Goal: Transaction & Acquisition: Purchase product/service

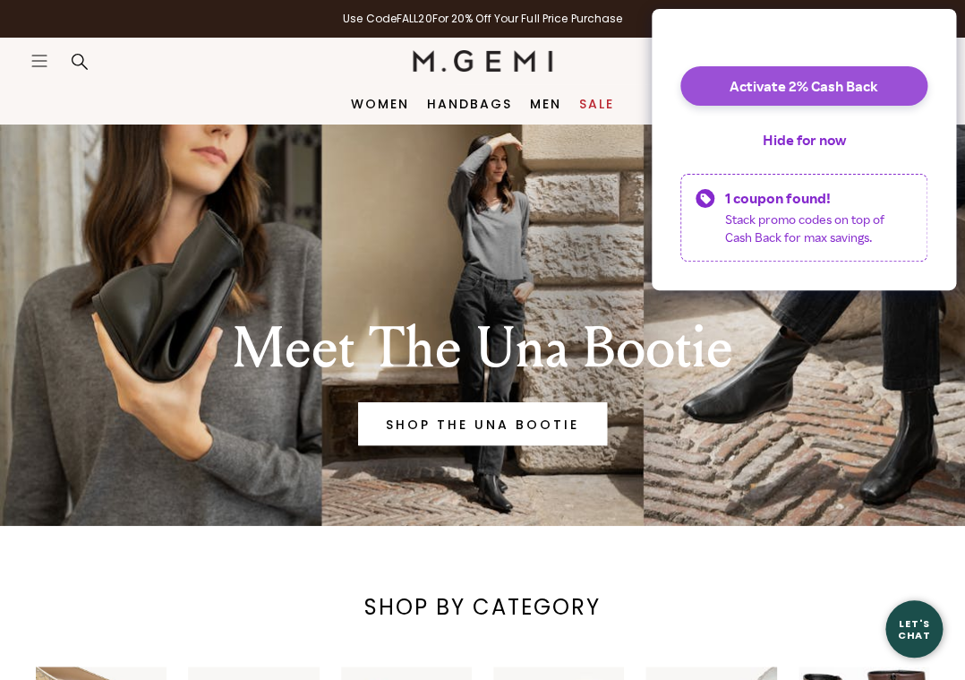
click at [825, 90] on button "Activate 2% Cash Back" at bounding box center [803, 85] width 247 height 39
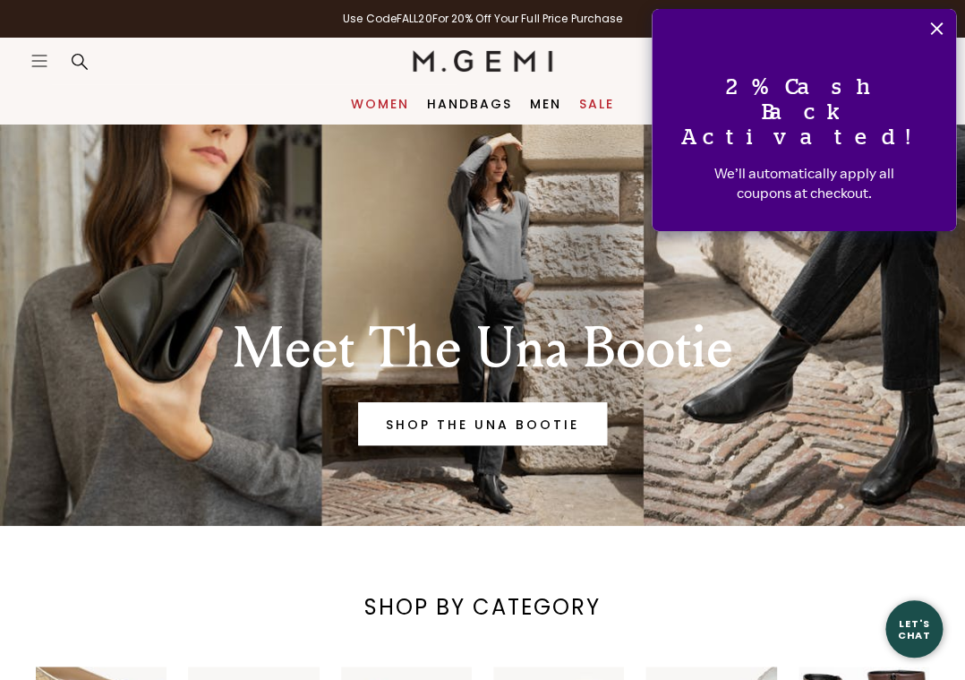
click at [371, 100] on link "Women" at bounding box center [380, 104] width 58 height 14
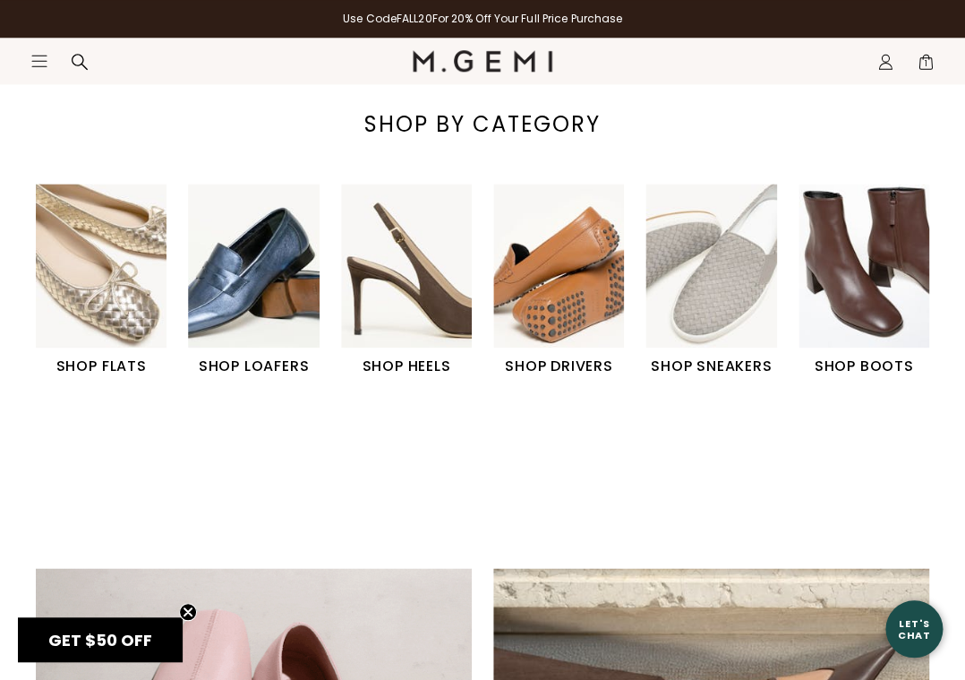
scroll to position [508, 0]
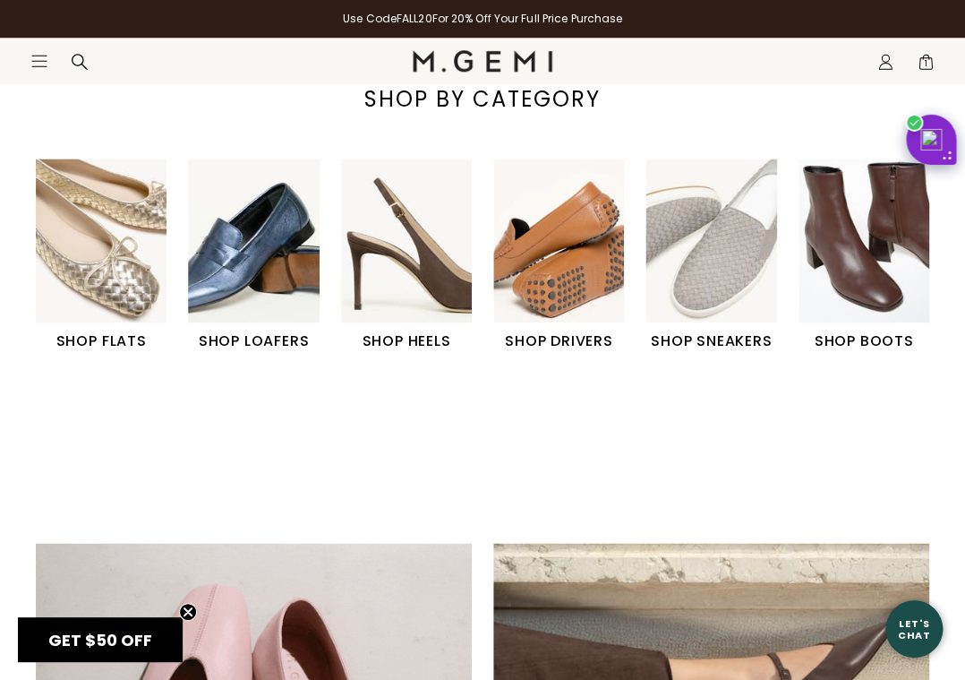
click at [831, 216] on img "6 / 6" at bounding box center [864, 240] width 131 height 164
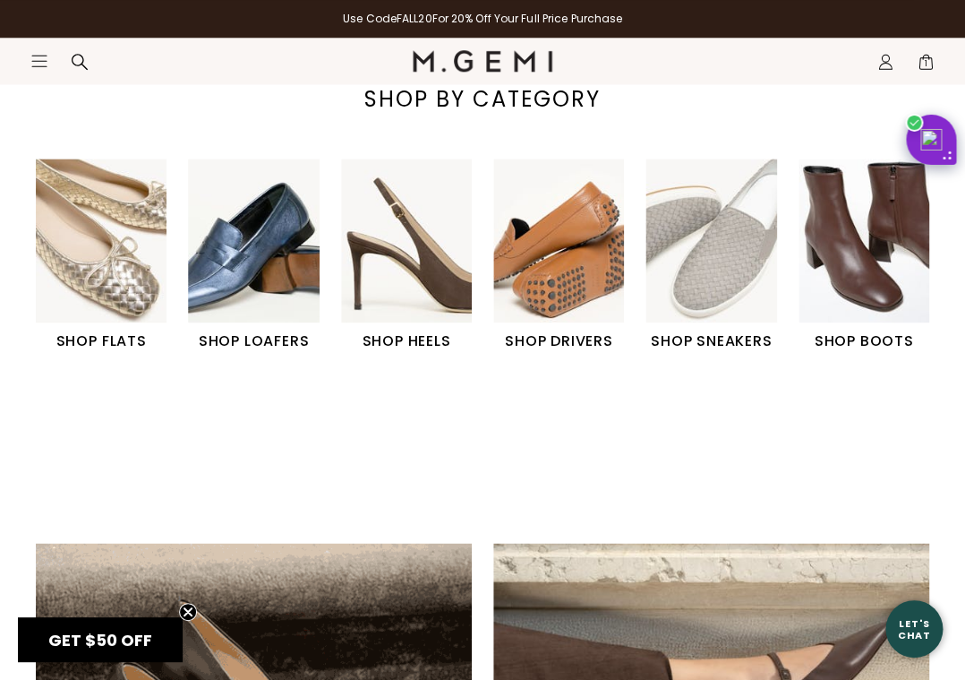
click at [865, 220] on img "6 / 6" at bounding box center [864, 240] width 131 height 164
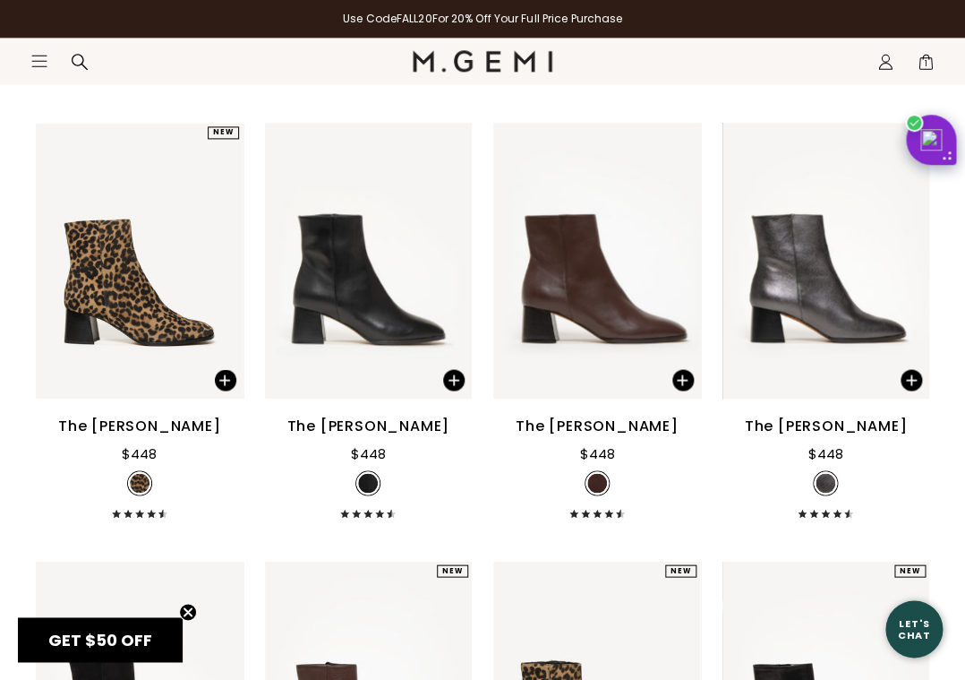
scroll to position [684, 0]
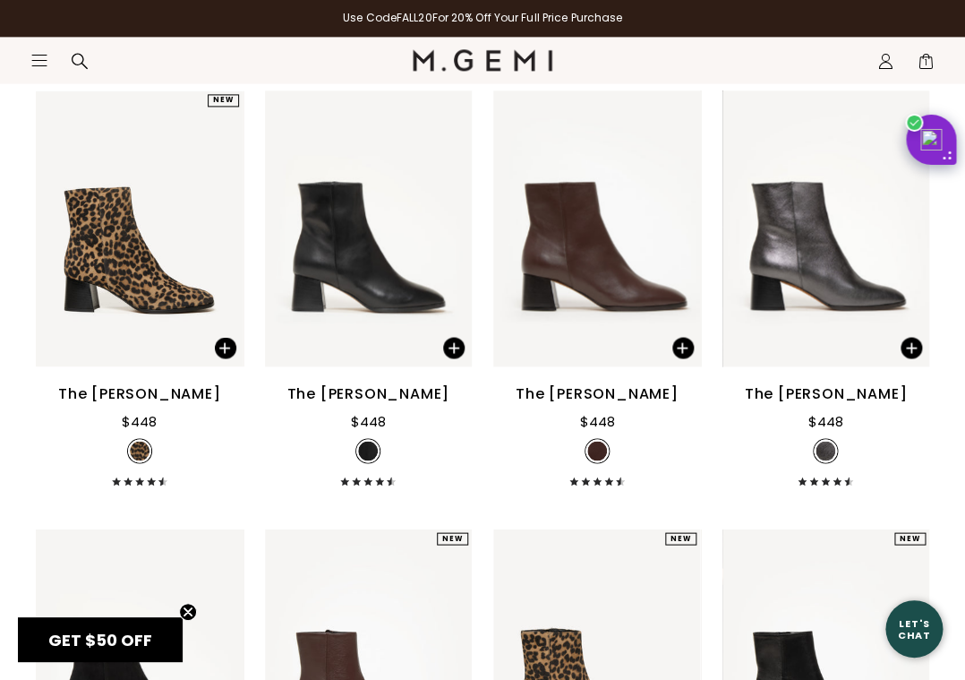
click at [961, 205] on div "18 items Size 35 35.5 36 36.5 37 37.5 38 38.5 39 39.5 40 40.5 41 42 Clear All C…" at bounding box center [482, 316] width 965 height 1373
click at [363, 277] on img at bounding box center [368, 229] width 207 height 276
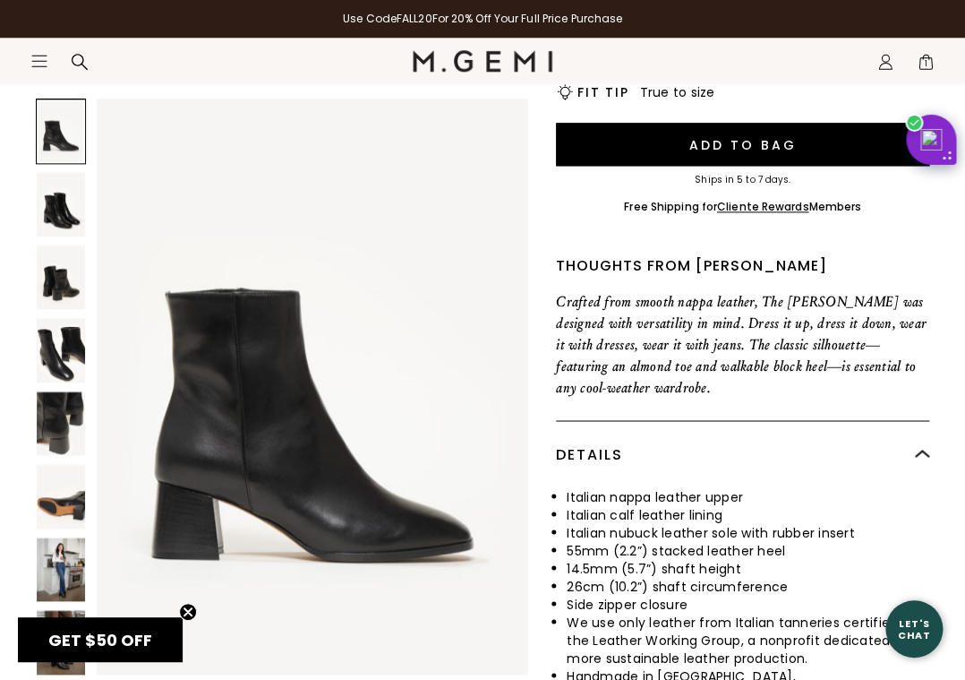
scroll to position [543, 0]
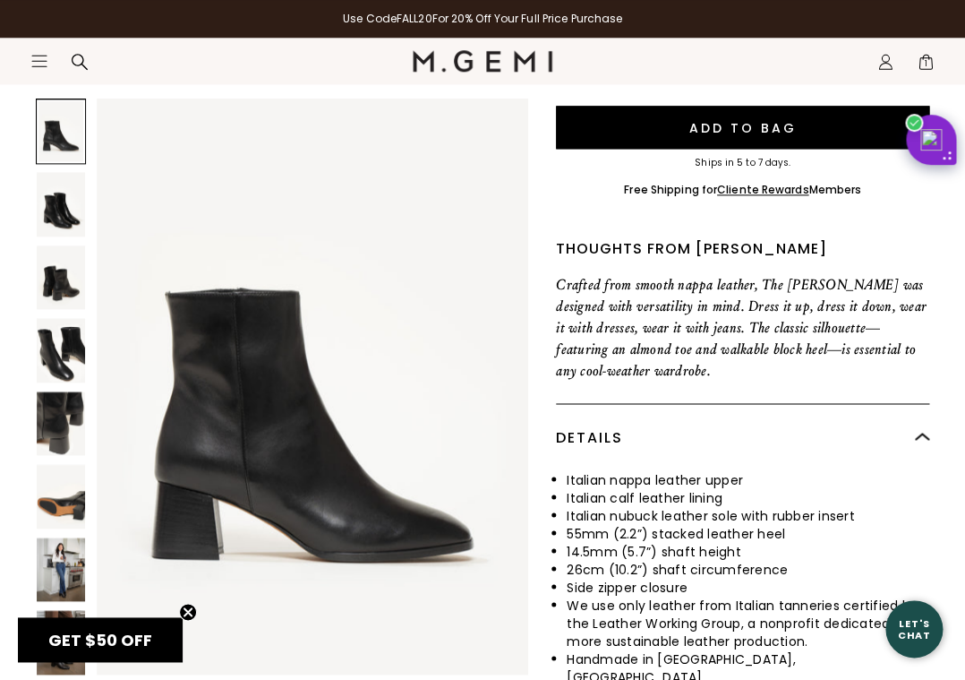
click at [61, 497] on img at bounding box center [61, 496] width 48 height 64
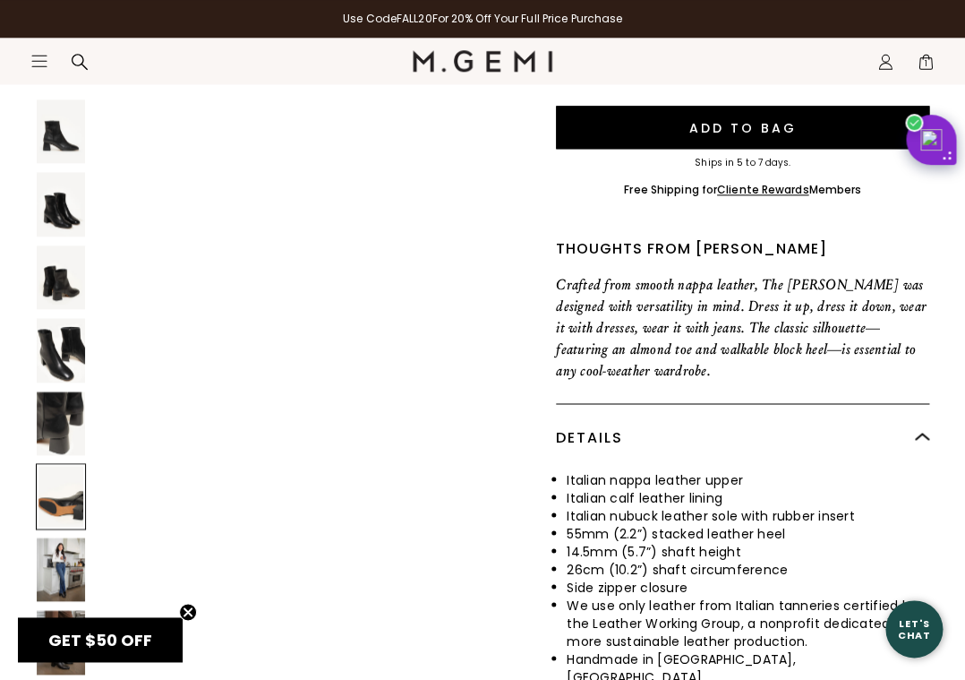
scroll to position [2996, 0]
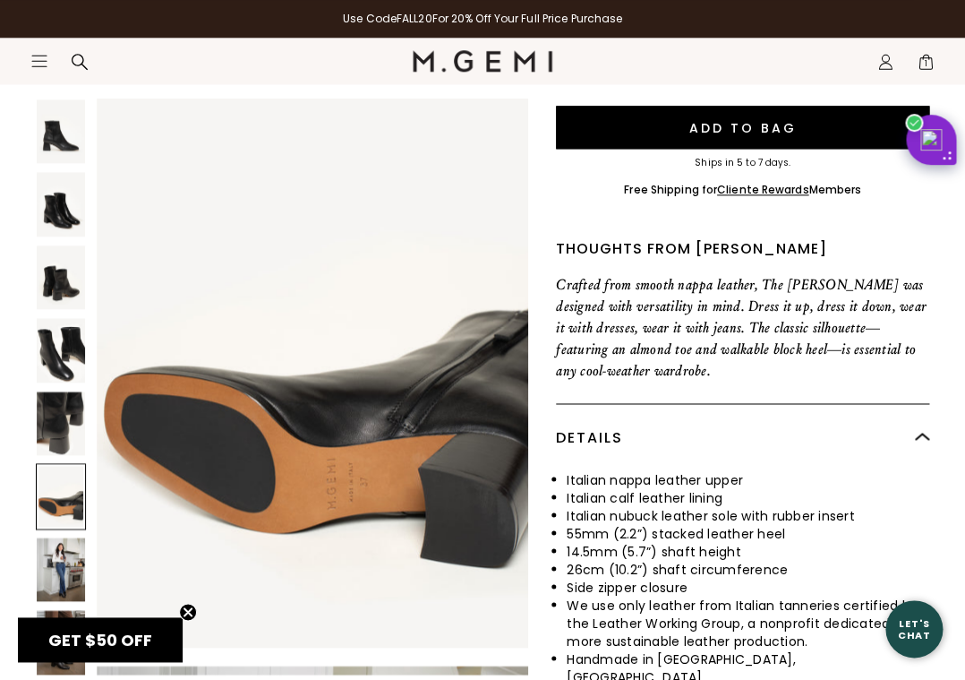
click at [66, 428] on img at bounding box center [61, 423] width 48 height 64
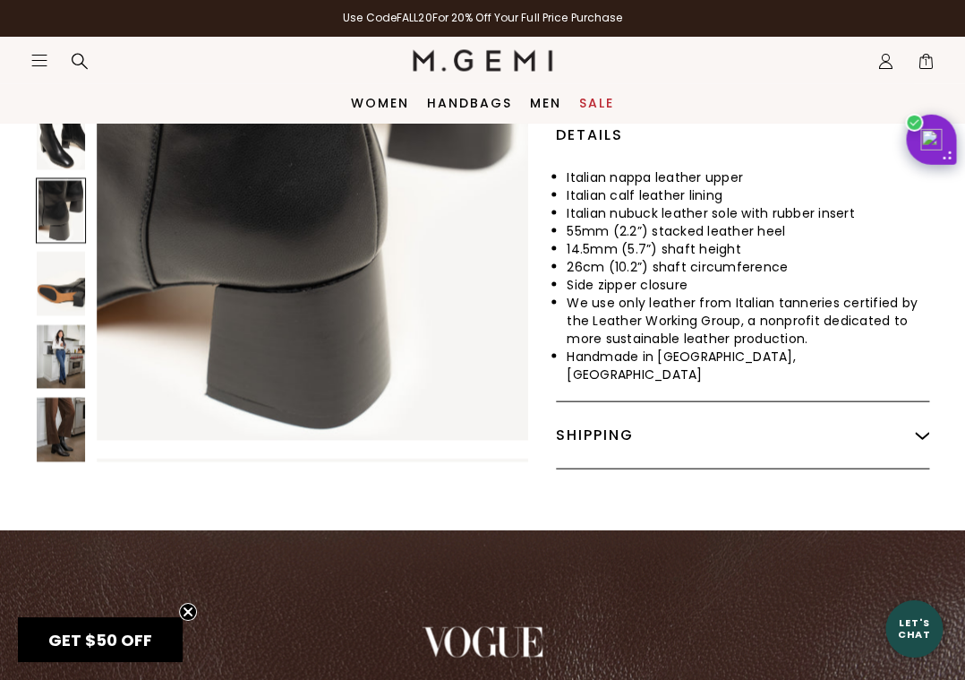
scroll to position [832, 0]
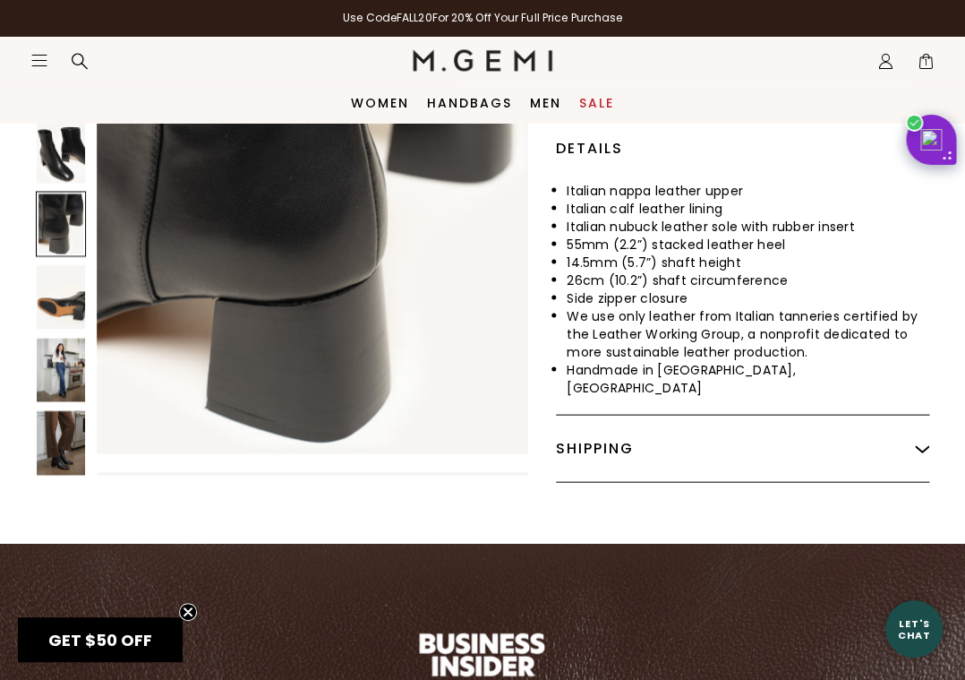
click at [64, 411] on img at bounding box center [61, 443] width 48 height 64
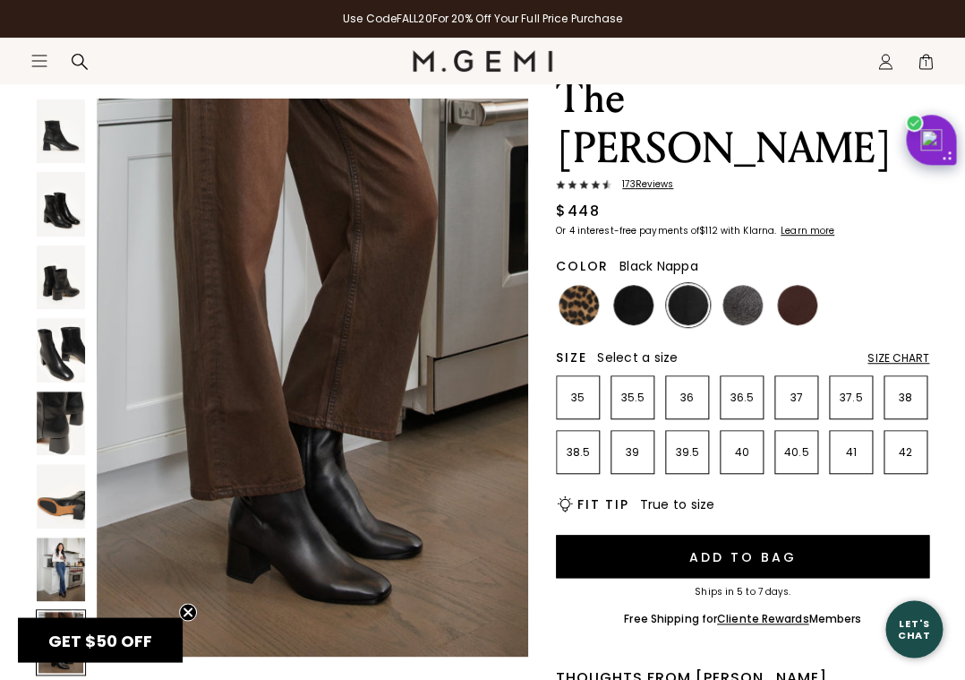
scroll to position [137, 0]
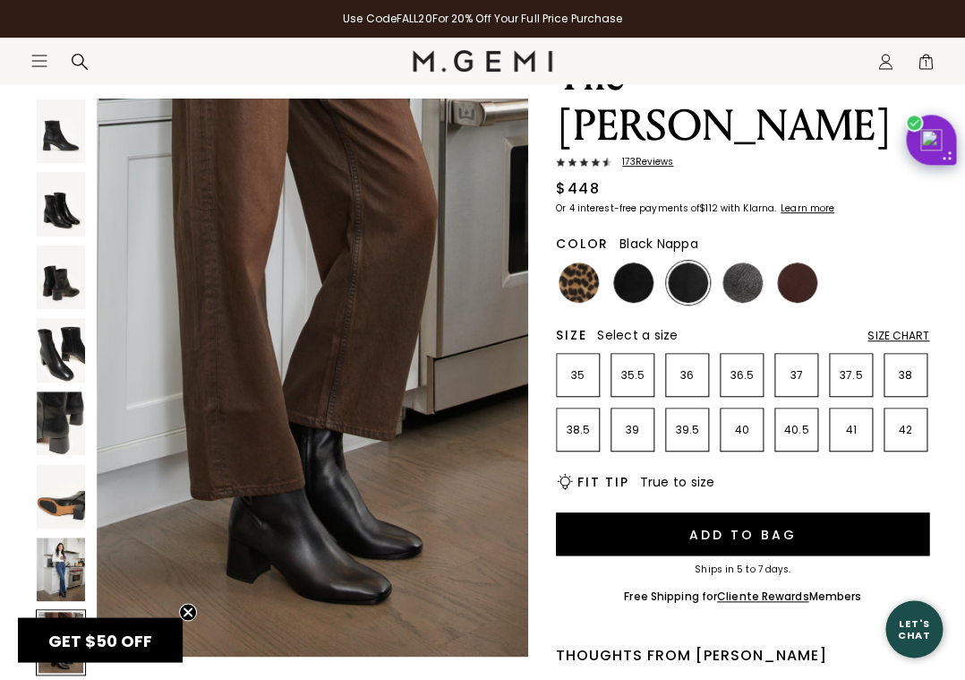
click at [56, 263] on img at bounding box center [61, 277] width 48 height 64
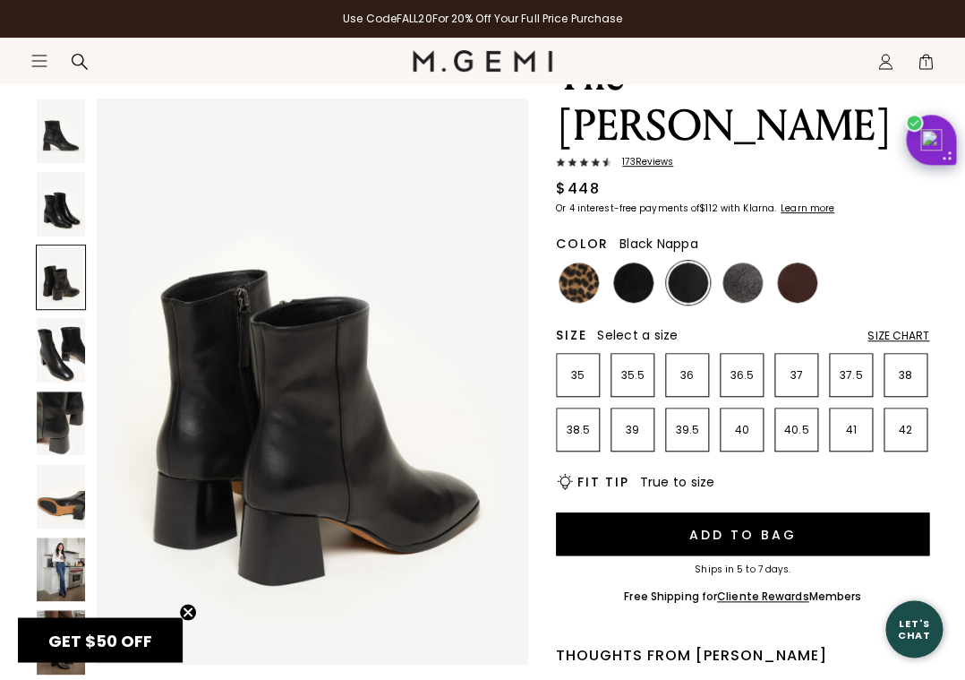
scroll to position [1198, 0]
click at [47, 366] on img at bounding box center [61, 350] width 48 height 64
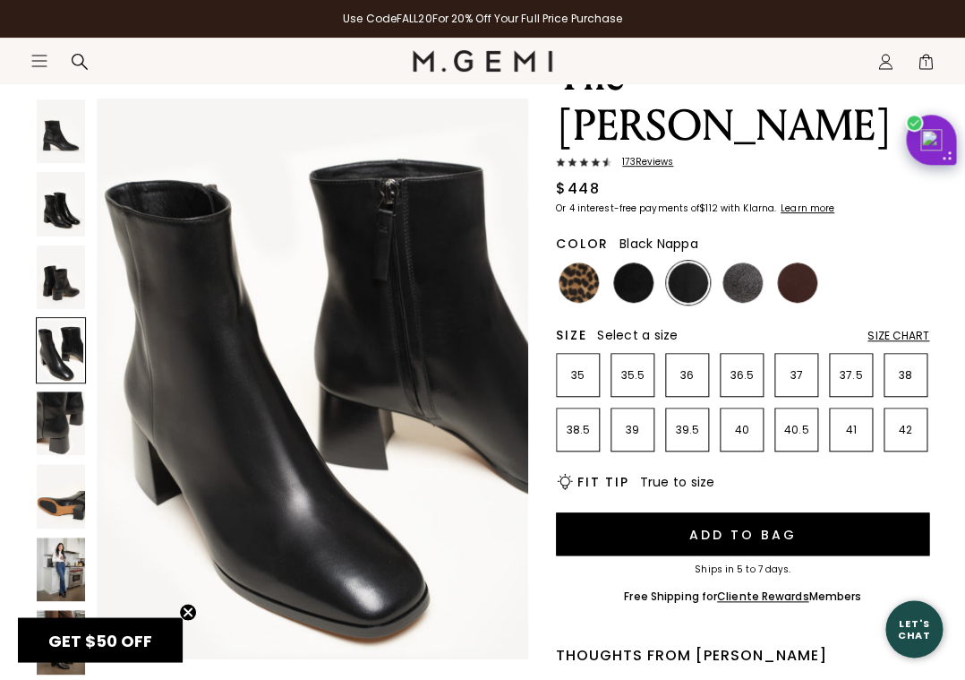
scroll to position [1798, 0]
